Goal: Task Accomplishment & Management: Manage account settings

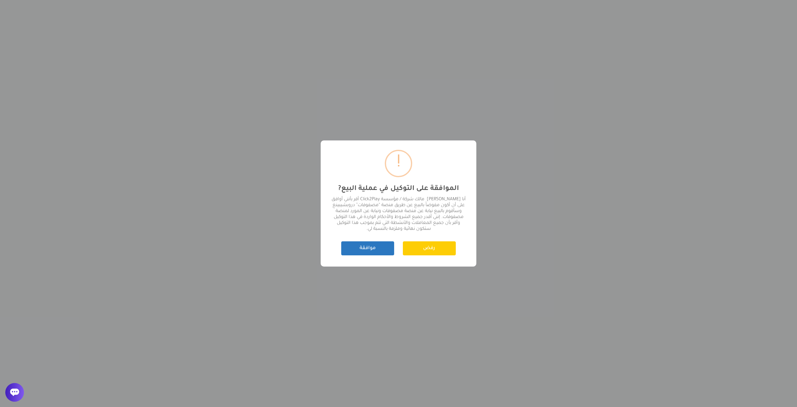
click at [364, 247] on button "موافقة" at bounding box center [367, 248] width 53 height 14
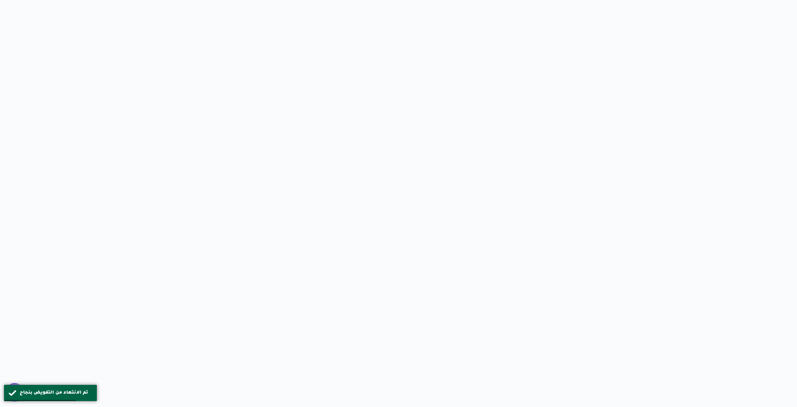
click at [92, 0] on html "/svg> Made by Kommo تم الانتهاء من التفويض بنجاح" at bounding box center [398, 0] width 797 height 0
click at [58, 387] on div "تم الانتهاء من التفويض بنجاح" at bounding box center [50, 392] width 93 height 17
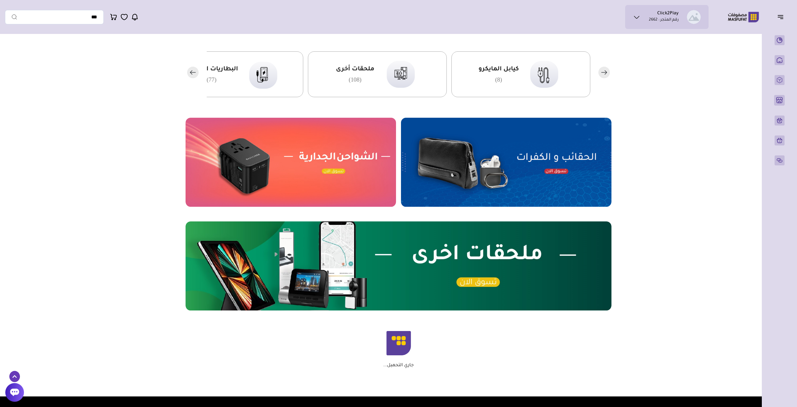
scroll to position [162, 0]
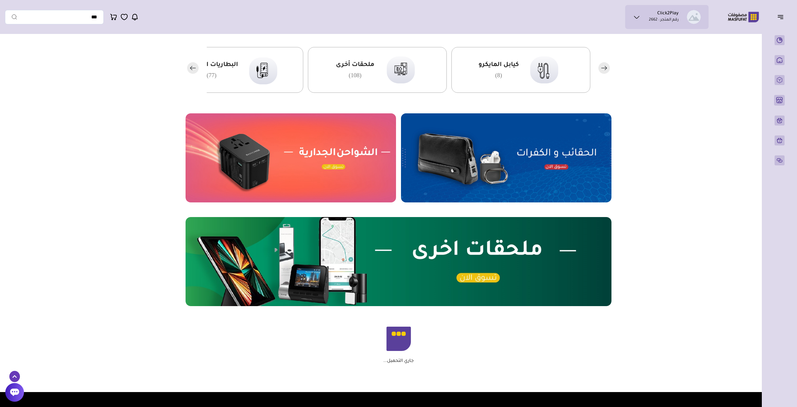
click at [546, 156] on img at bounding box center [506, 157] width 210 height 89
click at [643, 15] on ul "Click2Play رقم المتجر : 2662" at bounding box center [666, 17] width 73 height 14
click at [610, 210] on section "مزامنة ( 0 ) تحديد الكل إلغاء التحديد" at bounding box center [398, 134] width 448 height 476
click at [471, 168] on img at bounding box center [506, 157] width 210 height 89
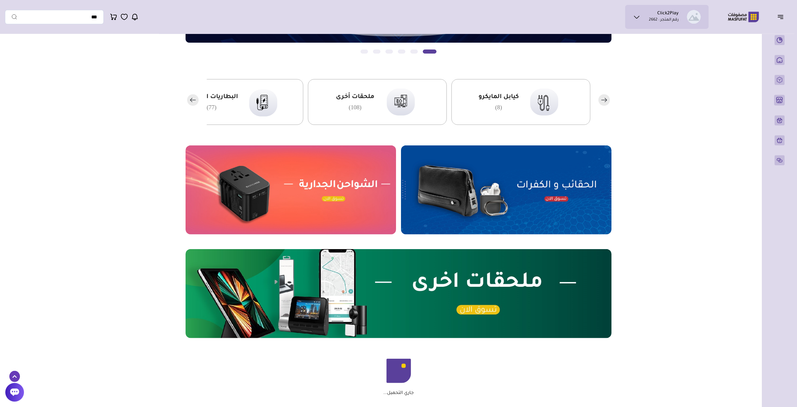
scroll to position [102, 0]
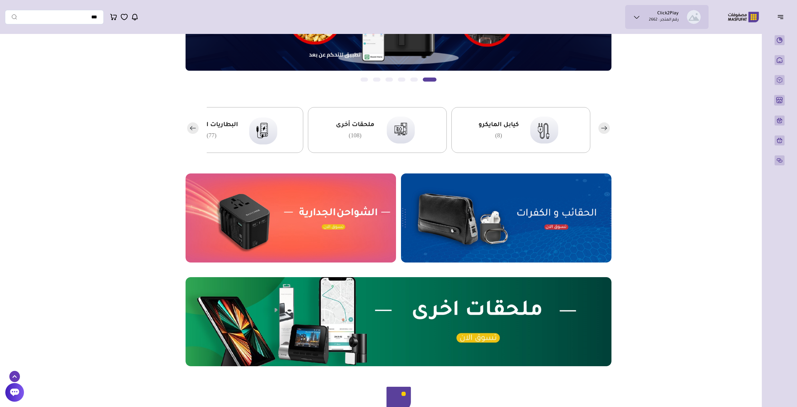
click at [191, 129] on icon "button" at bounding box center [191, 128] width 2 height 4
click at [363, 125] on span "البطاريات المتنقلة" at bounding box center [354, 125] width 53 height 8
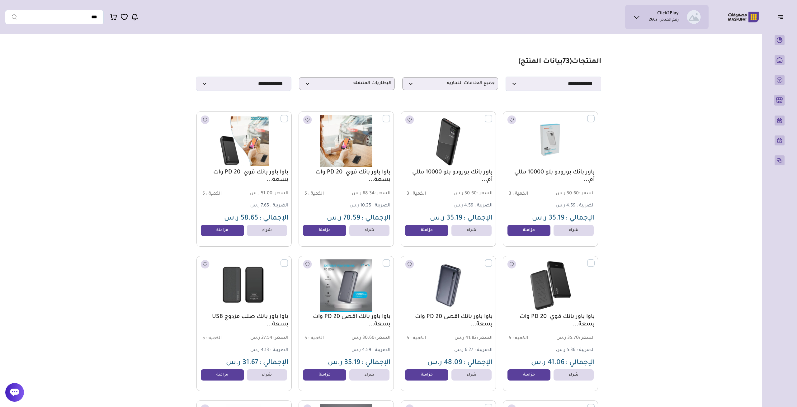
click at [575, 204] on div "باور بانك بورودو بلو 10000 مللي أم... السعر : 30.60 ر.س الكمية : 3 الضريبة : 4.…" at bounding box center [550, 196] width 88 height 54
click at [530, 236] on link "مزامنة" at bounding box center [528, 230] width 47 height 12
click at [531, 233] on link "مُضاف الى متجري" at bounding box center [528, 230] width 47 height 12
click at [380, 86] on span "البطاريات المتنقلة" at bounding box center [346, 84] width 89 height 6
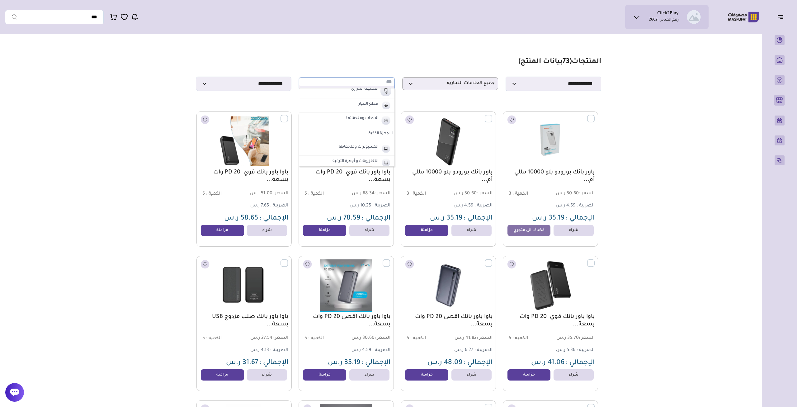
scroll to position [205, 0]
click at [362, 118] on label "الالعاب وملحقاتها" at bounding box center [362, 117] width 34 height 8
select select "**"
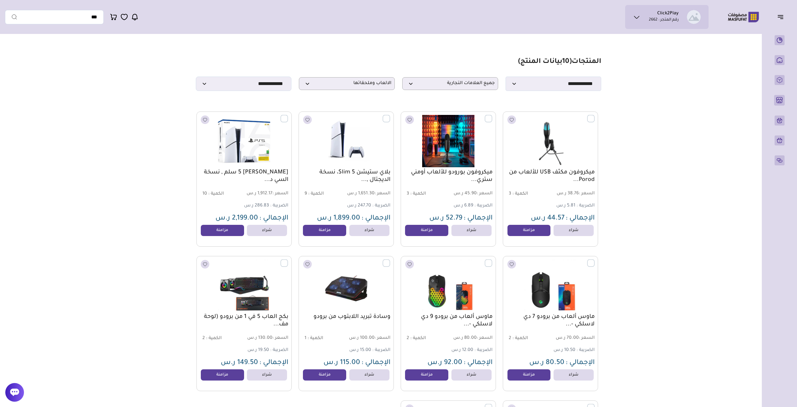
click at [638, 18] on icon at bounding box center [636, 16] width 7 height 7
click at [673, 38] on span "محفظتي" at bounding box center [677, 37] width 16 height 6
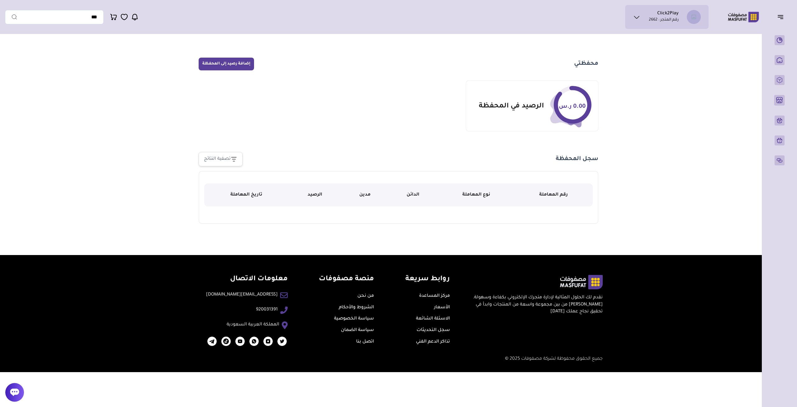
click at [636, 14] on icon at bounding box center [636, 16] width 7 height 7
click at [677, 50] on span "بيانات حسابي" at bounding box center [680, 49] width 24 height 6
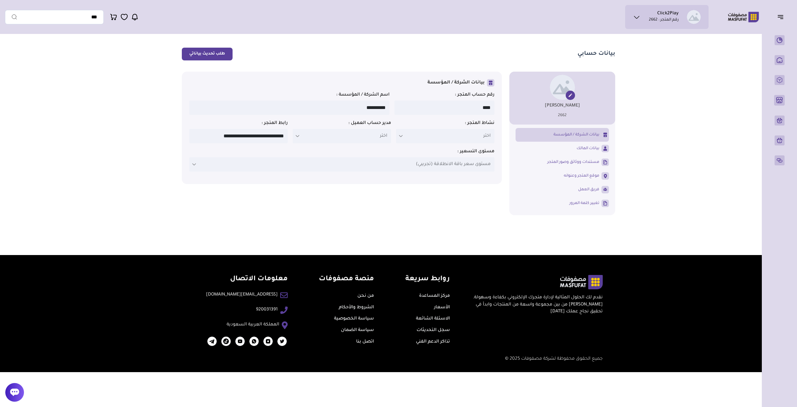
click at [378, 172] on p "مستوى سعر باقة الانطلاقة (تجريبي)" at bounding box center [341, 164] width 305 height 14
click at [593, 153] on link "بيانات المالك" at bounding box center [562, 148] width 93 height 11
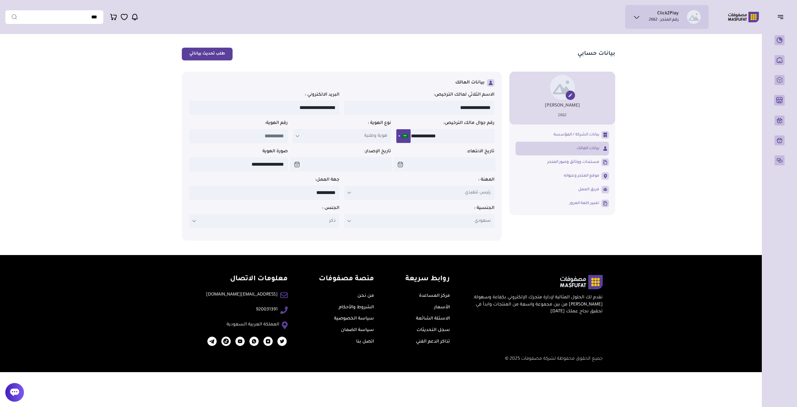
click at [317, 141] on p "هوية وطنية" at bounding box center [342, 136] width 98 height 14
click at [582, 162] on span "مستندات ووثائق وصور المتجر" at bounding box center [573, 162] width 52 height 6
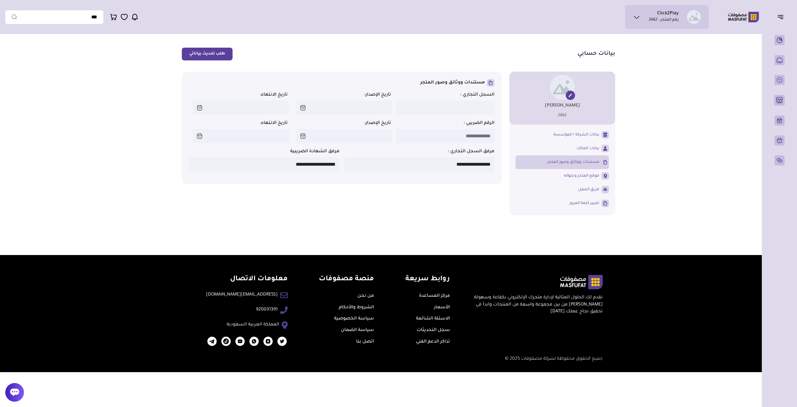
click at [439, 84] on h1 "مستندات ووثائق وصور المتجر" at bounding box center [452, 83] width 64 height 6
click at [426, 119] on div "السجل التجاري : تاريخ الإصدار: تاريخ الانتهاء:" at bounding box center [341, 106] width 305 height 28
click at [566, 180] on link "موقع المتجر وعنوانه" at bounding box center [562, 176] width 93 height 11
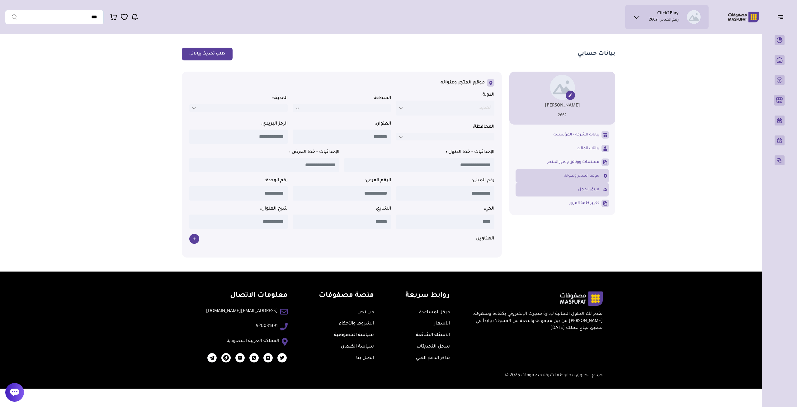
click at [571, 191] on link "فريق العمل" at bounding box center [562, 189] width 93 height 11
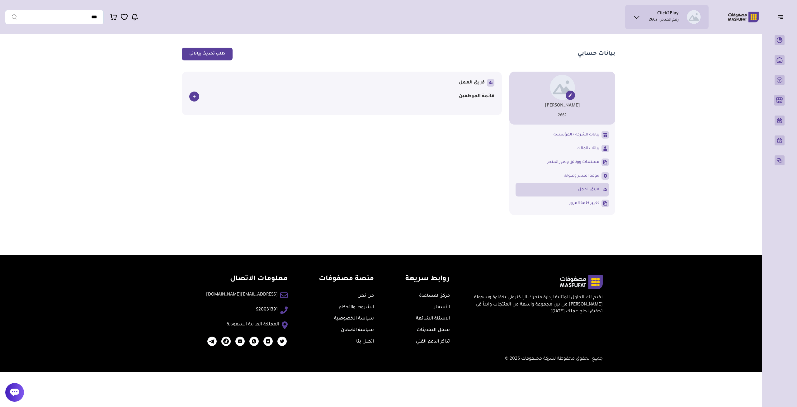
click at [189, 97] on div "**********" at bounding box center [342, 94] width 320 height 44
click at [297, 92] on div "فريق العمل قائمة الموظفين" at bounding box center [341, 93] width 305 height 29
click at [679, 19] on ul "Click2Play رقم المتجر : 2662" at bounding box center [666, 17] width 73 height 14
click at [682, 84] on span "اشتراكي" at bounding box center [684, 85] width 15 height 6
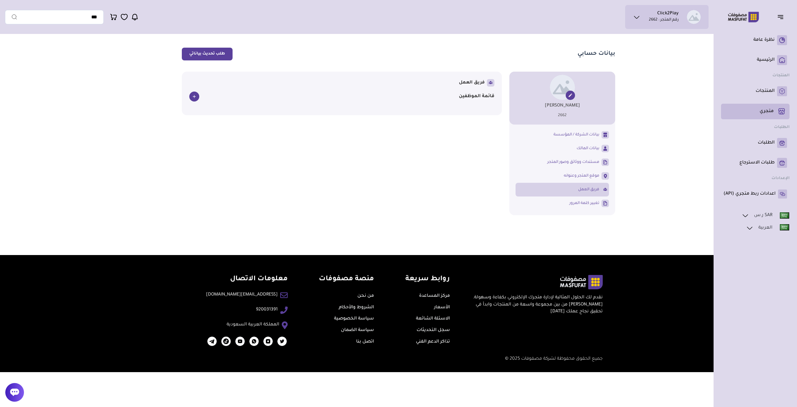
click at [769, 113] on p "متجري ( 0 )" at bounding box center [767, 111] width 14 height 6
click at [752, 195] on p "اعدادات ربط متجري (API)" at bounding box center [749, 194] width 52 height 6
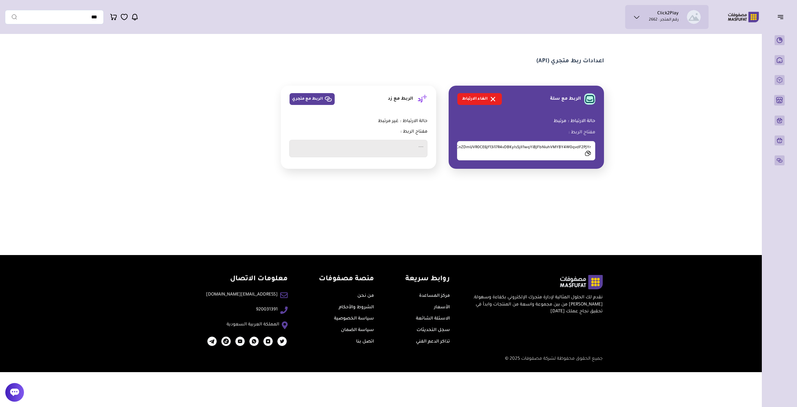
click at [589, 153] on icon at bounding box center [588, 153] width 7 height 6
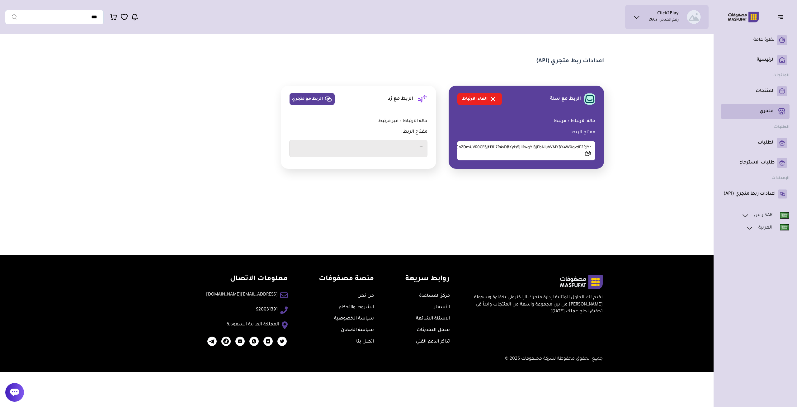
click at [757, 115] on link "متجري ( 0 )" at bounding box center [755, 111] width 64 height 11
click at [761, 111] on p "متجري ( 0 )" at bounding box center [767, 111] width 14 height 6
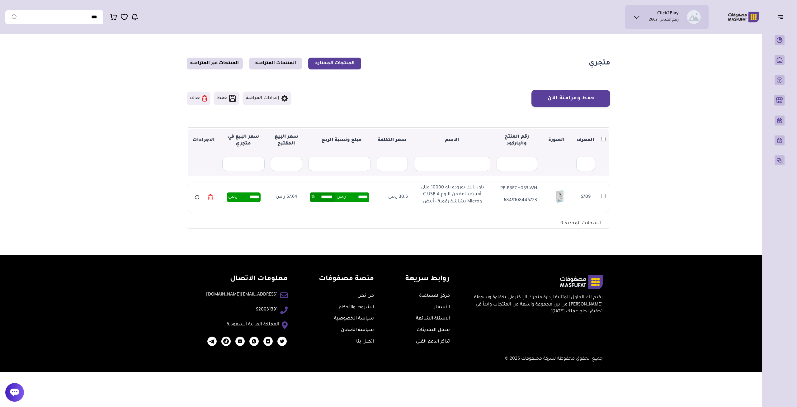
click at [280, 96] on button "إعدادات المزامنة" at bounding box center [267, 99] width 49 height 14
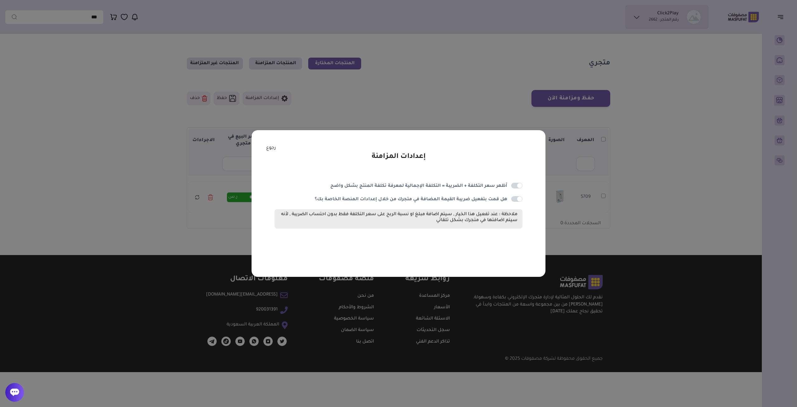
click at [517, 186] on span at bounding box center [516, 186] width 11 height 6
click at [370, 150] on div "إعدادات المزامنة أظهر سعر التكلفة + الضريبة = التكلفة الإجمالية لمعرفة تكلفة ال…" at bounding box center [399, 203] width 294 height 147
click at [354, 151] on div "إعدادات المزامنة أظهر سعر التكلفة + الضريبة = التكلفة الإجمالية لمعرفة تكلفة ال…" at bounding box center [399, 203] width 294 height 147
